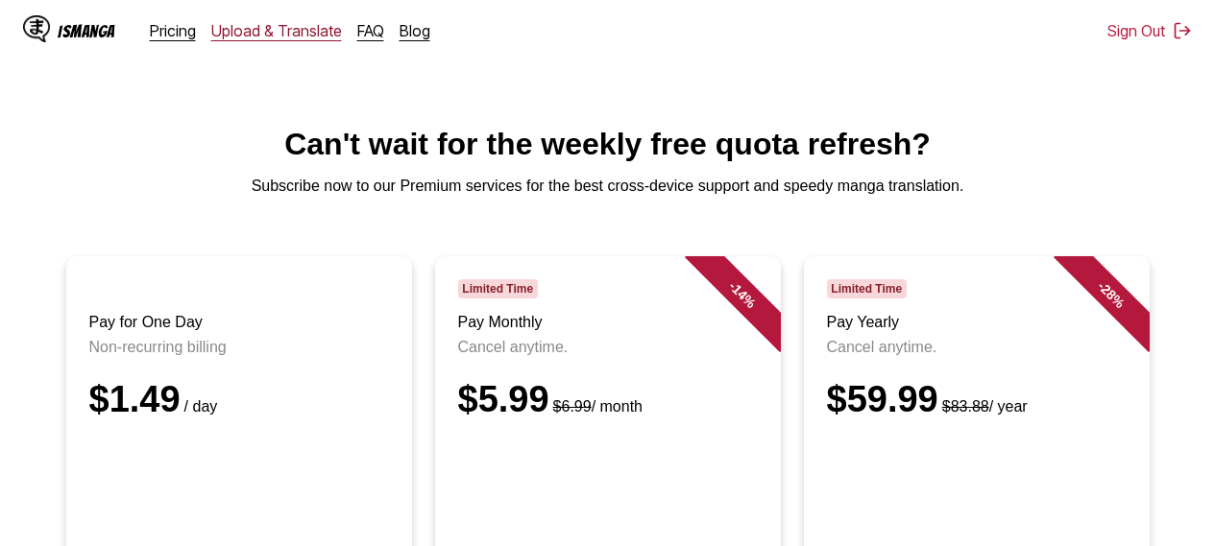
click at [251, 39] on link "Upload & Translate" at bounding box center [276, 30] width 131 height 19
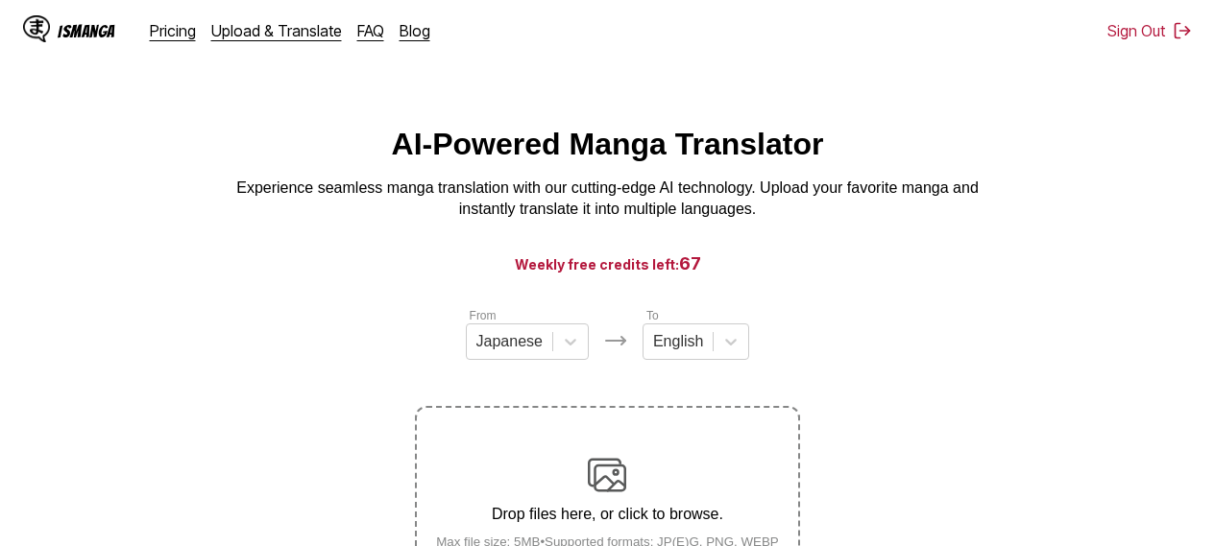
click at [659, 462] on div "Drop files here, or click to browse. Max file size: 5MB • Supported formats: JP…" at bounding box center [608, 502] width 374 height 93
click at [0, 0] on input "Drop files here, or click to browse. Max file size: 5MB • Supported formats: JP…" at bounding box center [0, 0] width 0 height 0
click at [898, 325] on section "From Japanese To English Drop files here, or click to browse. Max file size: 5M…" at bounding box center [607, 452] width 1184 height 292
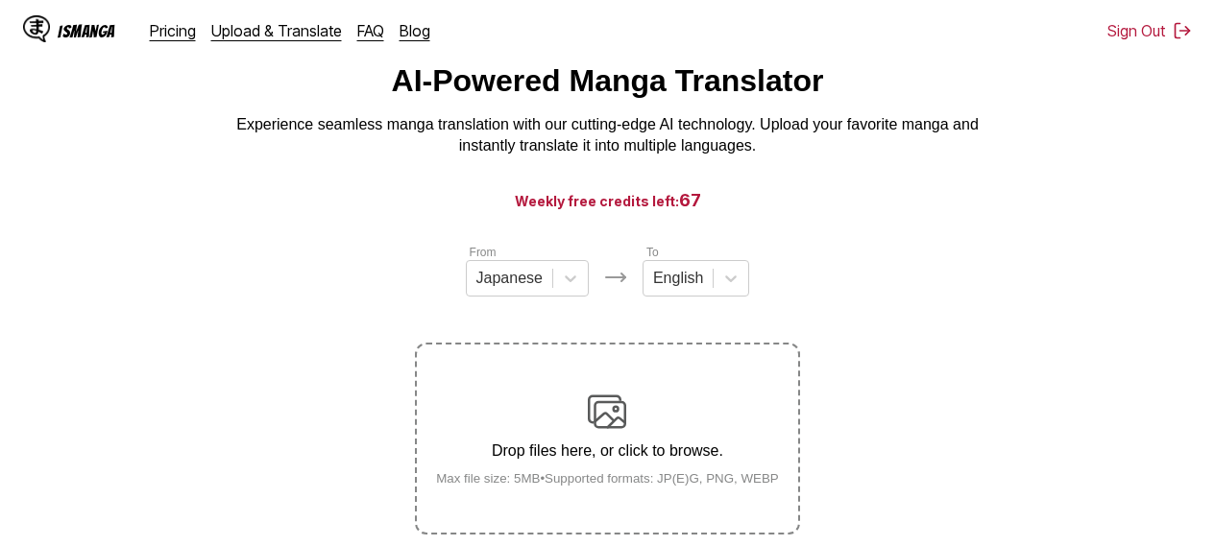
scroll to position [123, 0]
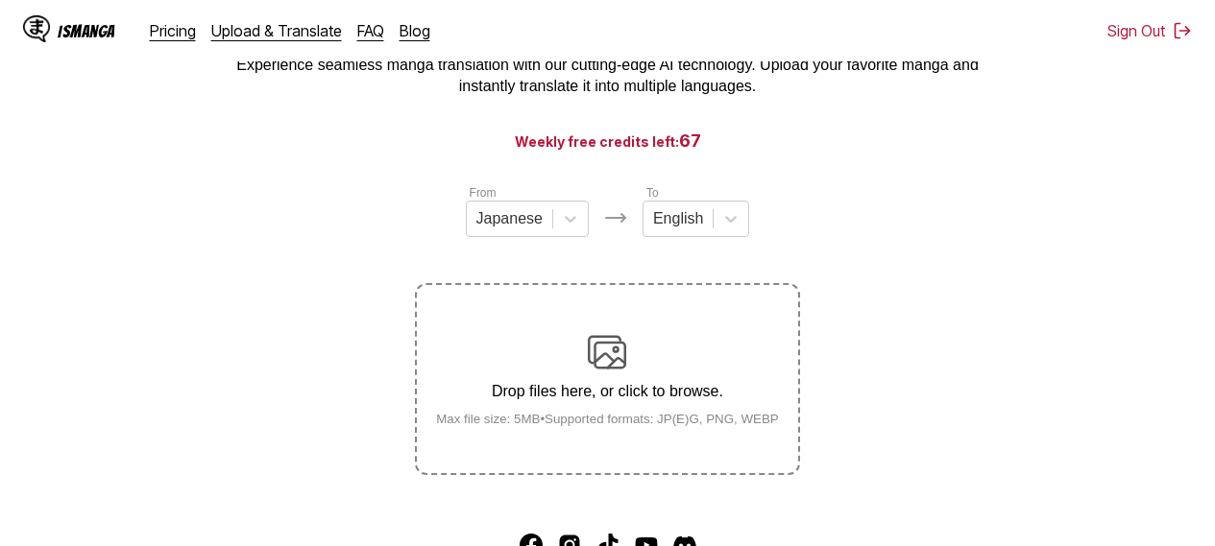
click at [620, 341] on img at bounding box center [607, 352] width 38 height 38
click at [0, 0] on input "Drop files here, or click to browse. Max file size: 5MB • Supported formats: JP…" at bounding box center [0, 0] width 0 height 0
click at [605, 330] on label "Drop files here, or click to browse. Max file size: 5MB • Supported formats: JP…" at bounding box center [607, 379] width 380 height 188
click at [0, 0] on input "Drop files here, or click to browse. Max file size: 5MB • Supported formats: JP…" at bounding box center [0, 0] width 0 height 0
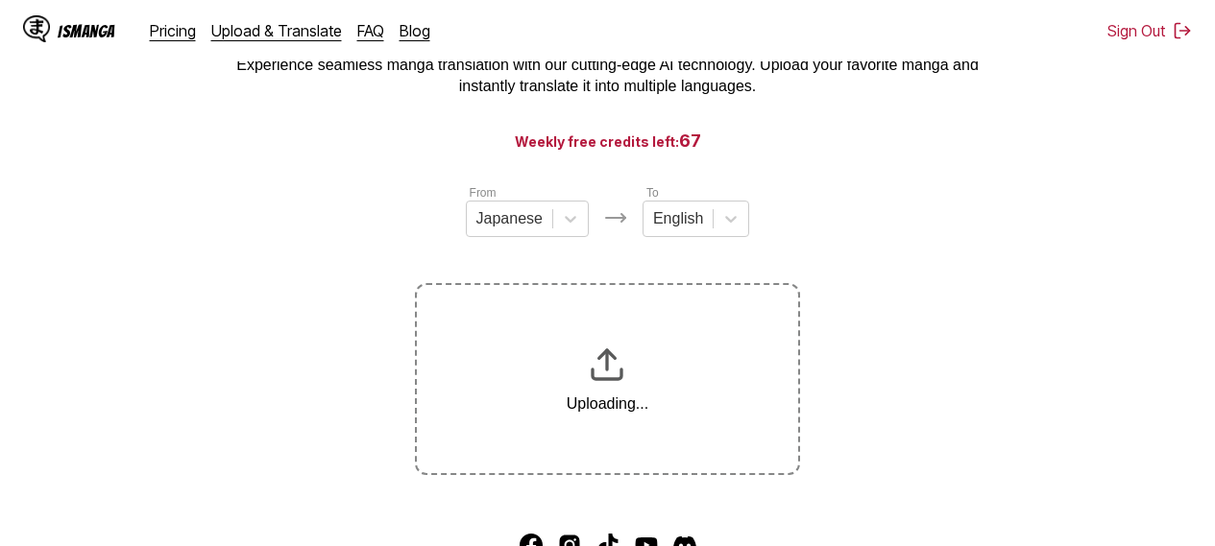
click at [736, 226] on icon at bounding box center [730, 218] width 19 height 19
